Goal: Information Seeking & Learning: Learn about a topic

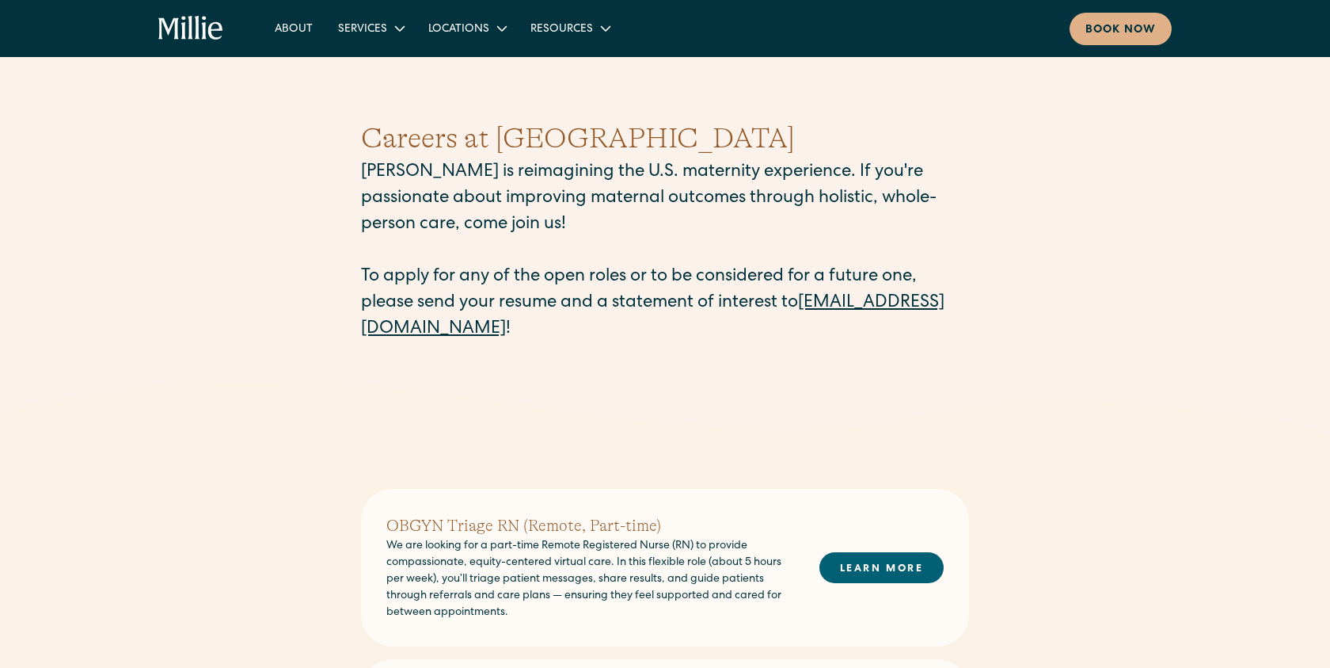
click at [885, 568] on link "LEARN MORE" at bounding box center [882, 567] width 124 height 31
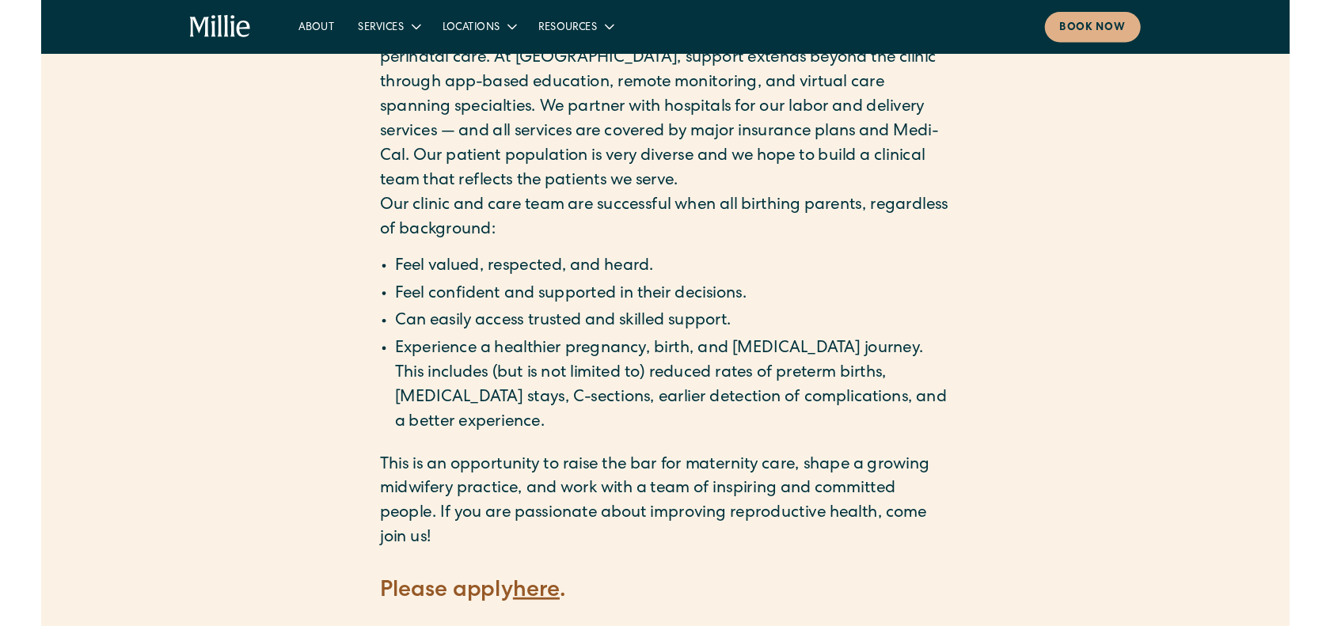
scroll to position [1947, 0]
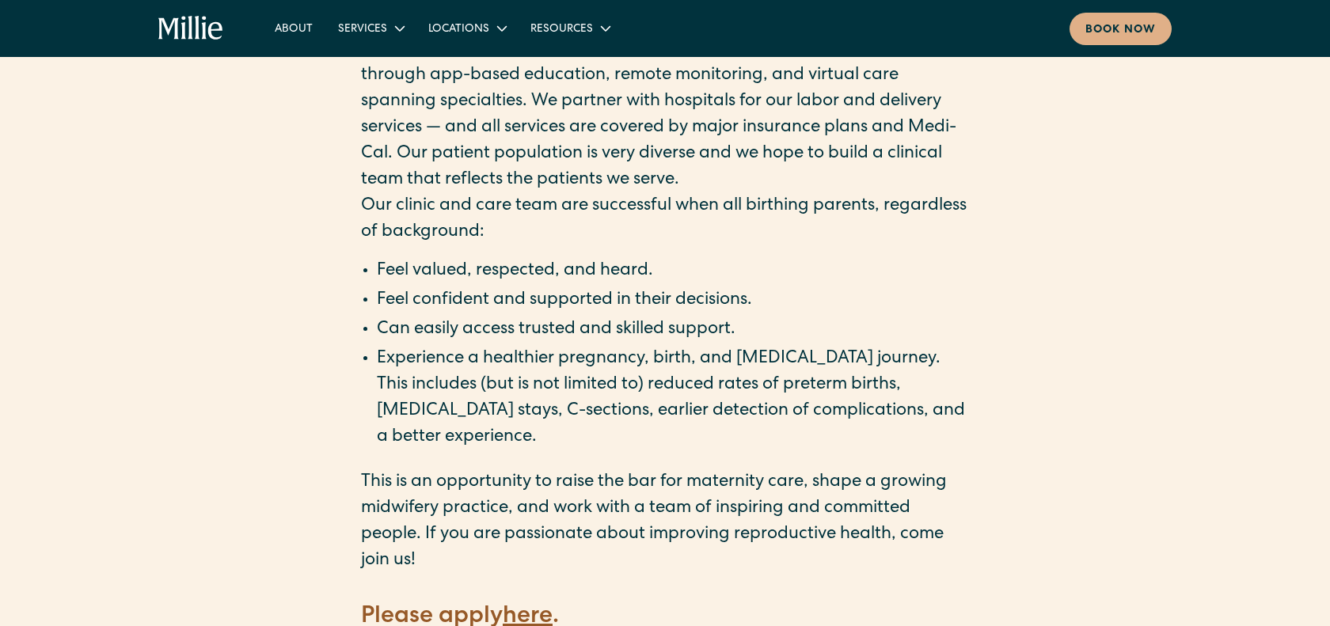
click at [530, 606] on strong "here" at bounding box center [528, 618] width 50 height 24
